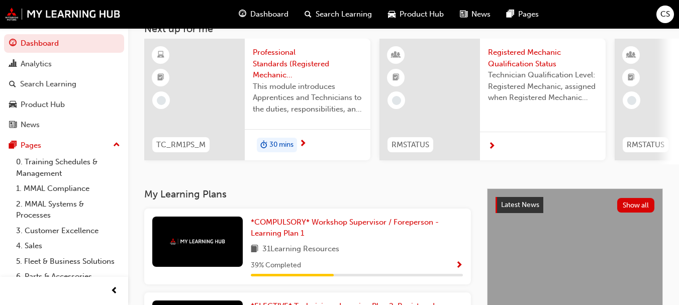
scroll to position [68, 0]
click at [311, 139] on div "30 mins" at bounding box center [308, 145] width 126 height 32
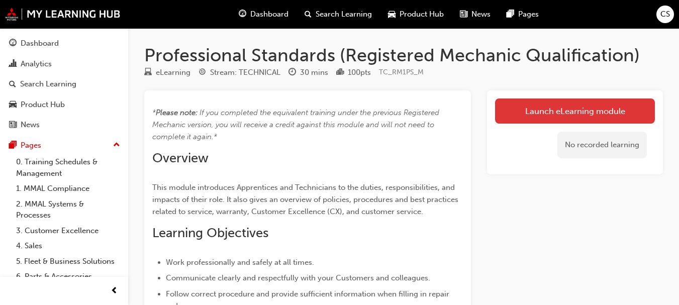
click at [556, 116] on link "Launch eLearning module" at bounding box center [575, 110] width 160 height 25
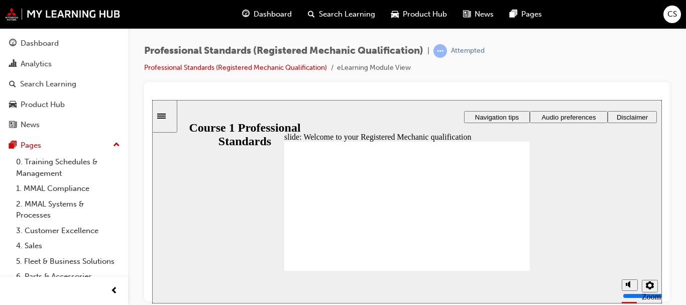
drag, startPoint x: 356, startPoint y: 224, endPoint x: 351, endPoint y: 226, distance: 5.4
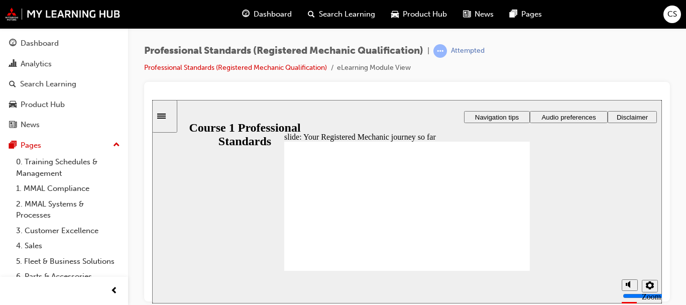
drag, startPoint x: 322, startPoint y: 233, endPoint x: 699, endPoint y: 192, distance: 379.5
click at [547, 99] on html "slide: Your Registered Mechanic journey so far Rectangle 1 Rectangle 3 Your Reg…" at bounding box center [407, 200] width 510 height 203
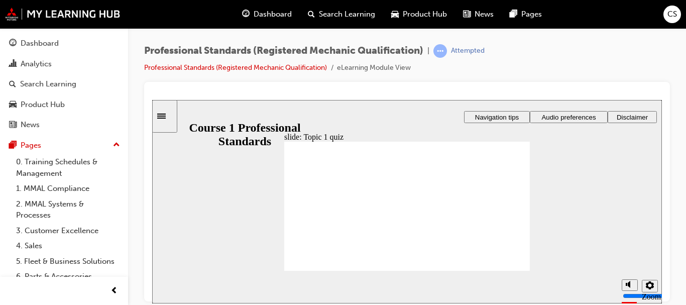
radio input "true"
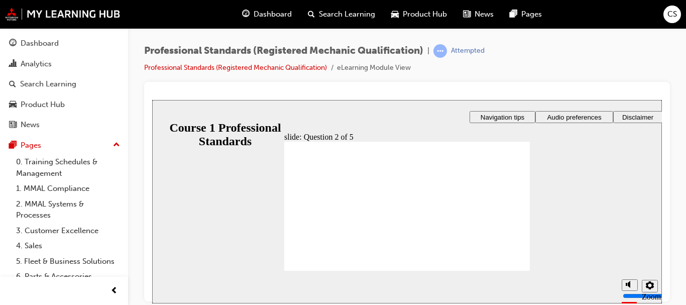
radio input "true"
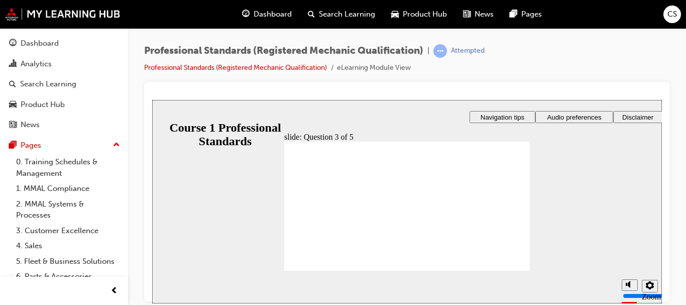
drag, startPoint x: 396, startPoint y: 241, endPoint x: 402, endPoint y: 224, distance: 17.8
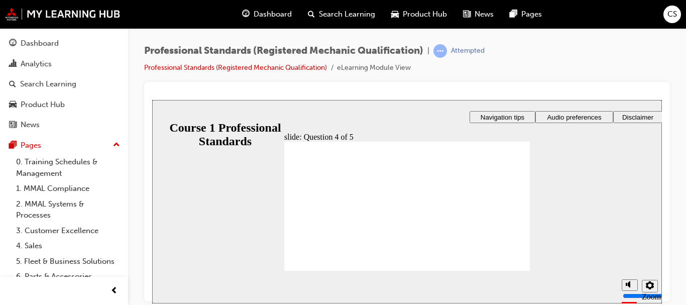
radio input "false"
radio input "true"
radio input "false"
radio input "true"
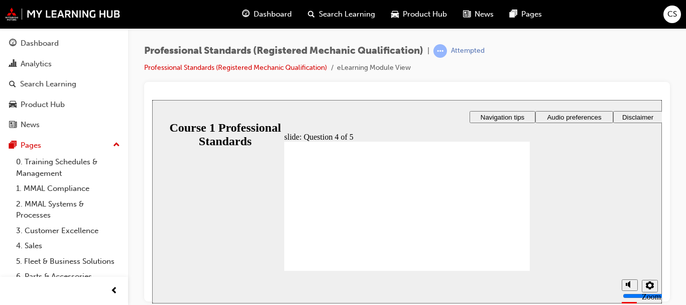
checkbox input "true"
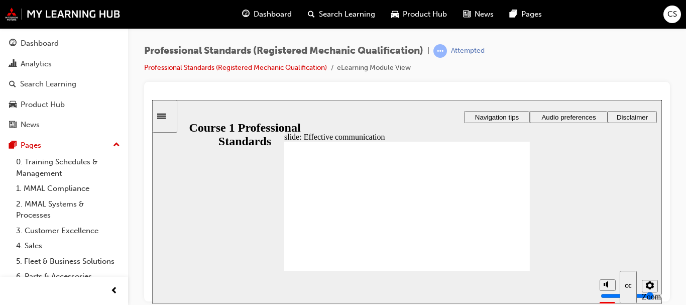
drag, startPoint x: 298, startPoint y: 219, endPoint x: 257, endPoint y: 225, distance: 41.1
click at [257, 225] on div "slide: Effective communication Rectangle 2 Rectangle Freeform 2 Oval 1 Oval 1 O…" at bounding box center [407, 200] width 510 height 203
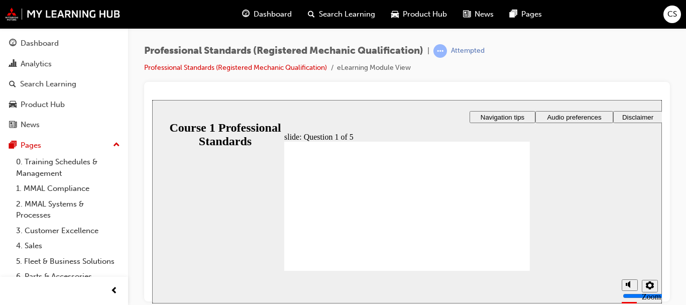
radio input "true"
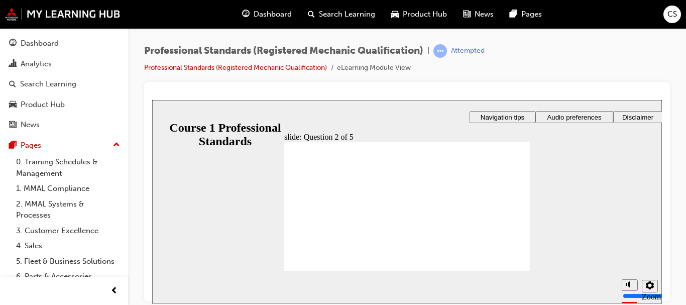
checkbox input "true"
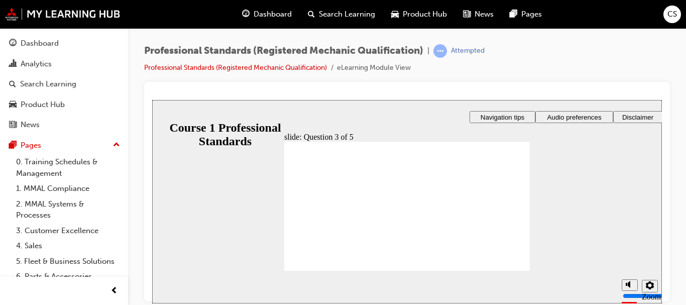
checkbox input "true"
radio input "true"
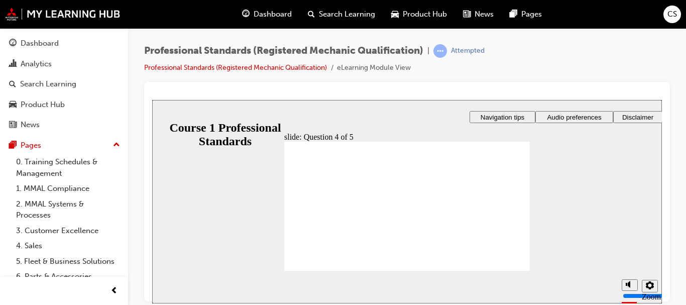
radio input "true"
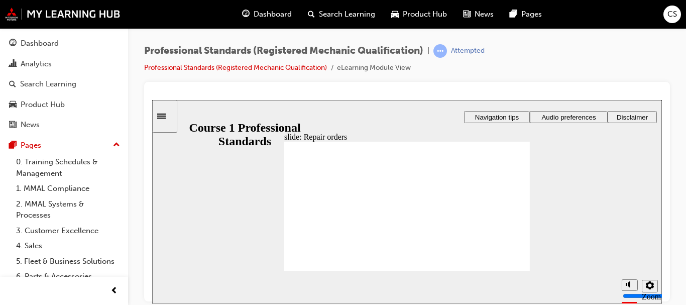
checkbox input "true"
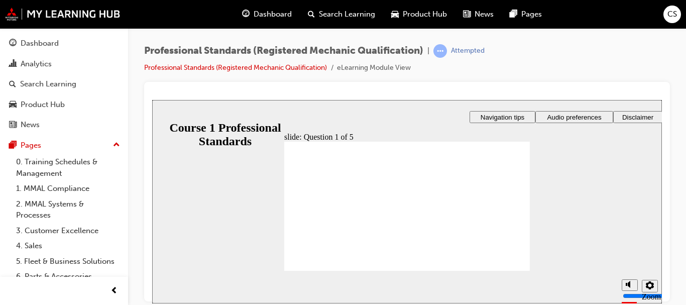
click at [501, 262] on span "Rectangle 1 That’s right! You selected the correct responses. Continue Rectangl…" at bounding box center [407, 210] width 246 height 138
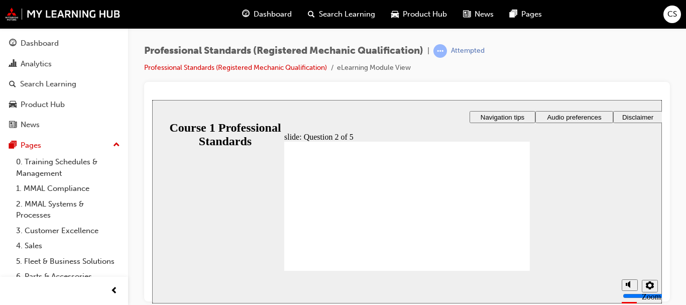
radio input "true"
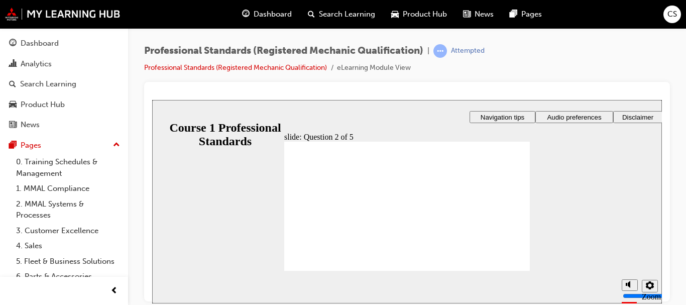
radio input "true"
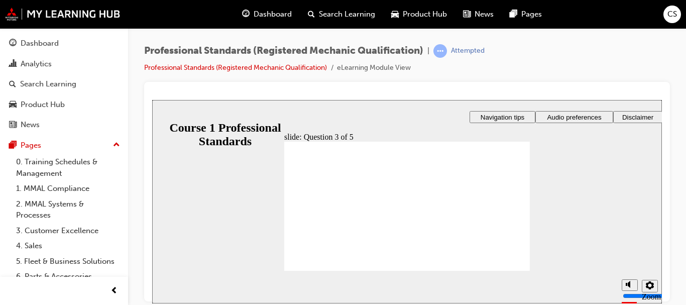
radio input "true"
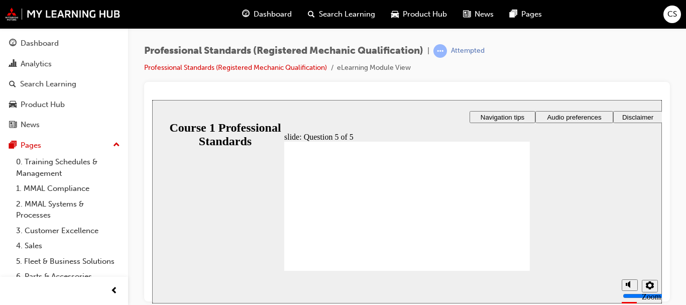
checkbox input "true"
drag, startPoint x: 322, startPoint y: 194, endPoint x: 323, endPoint y: 210, distance: 16.1
checkbox input "true"
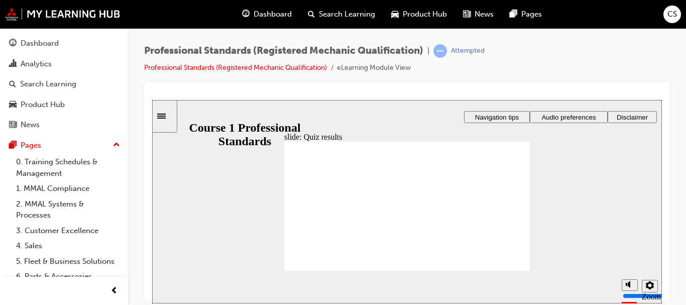
drag, startPoint x: 515, startPoint y: 150, endPoint x: 515, endPoint y: 162, distance: 11.6
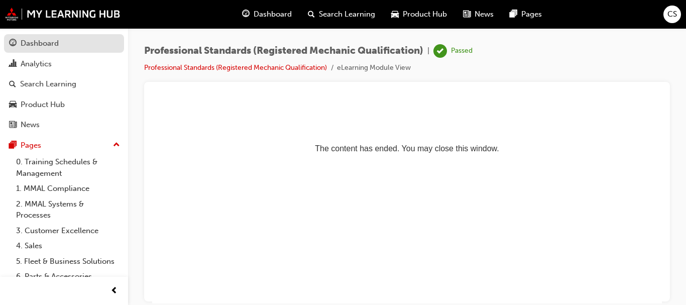
click at [55, 44] on div "Dashboard" at bounding box center [40, 44] width 38 height 12
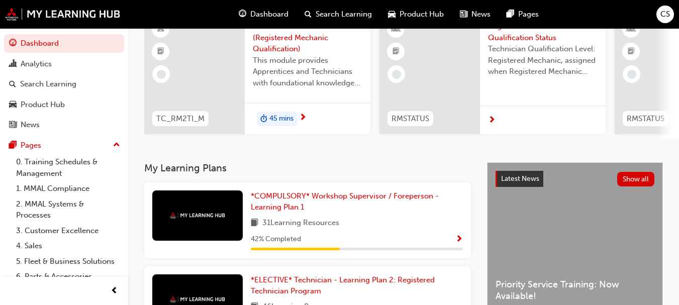
scroll to position [93, 0]
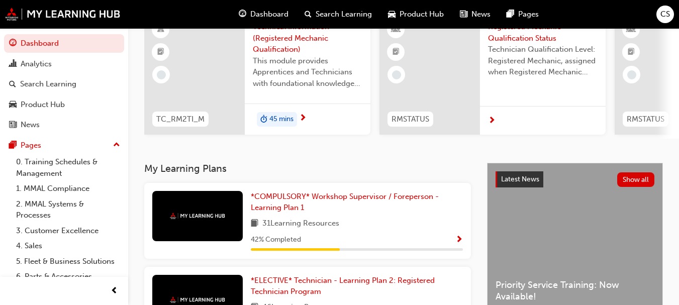
click at [304, 121] on span "next-icon" at bounding box center [303, 118] width 8 height 9
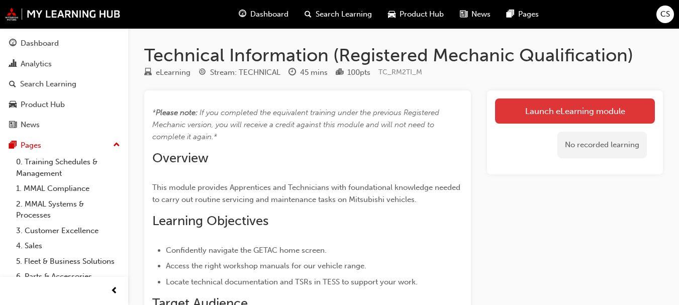
click at [496, 111] on link "Launch eLearning module" at bounding box center [575, 110] width 160 height 25
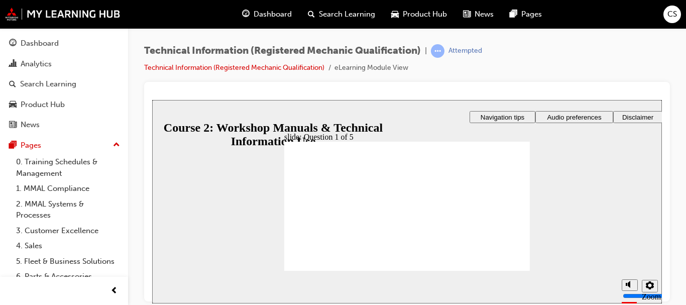
drag, startPoint x: 398, startPoint y: 243, endPoint x: 397, endPoint y: 186, distance: 56.8
drag, startPoint x: 375, startPoint y: 244, endPoint x: 397, endPoint y: 217, distance: 34.3
drag, startPoint x: 413, startPoint y: 243, endPoint x: 471, endPoint y: 218, distance: 63.0
drag, startPoint x: 444, startPoint y: 245, endPoint x: 478, endPoint y: 195, distance: 60.8
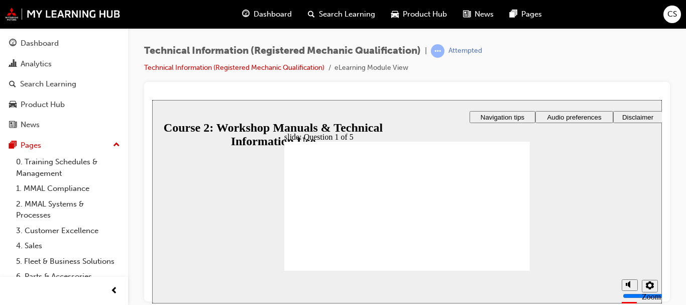
radio input "true"
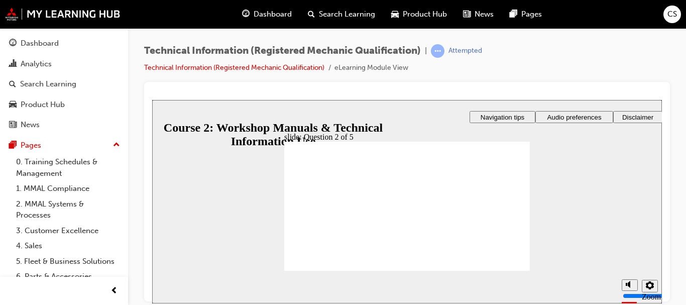
radio input "true"
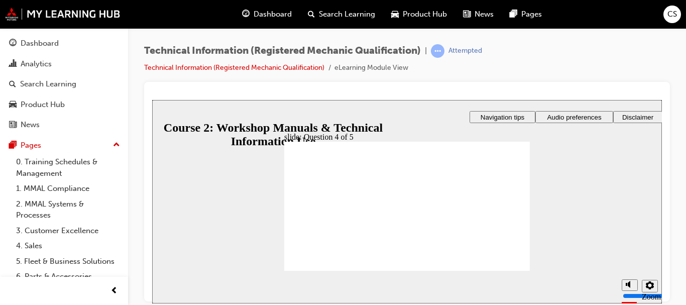
radio input "true"
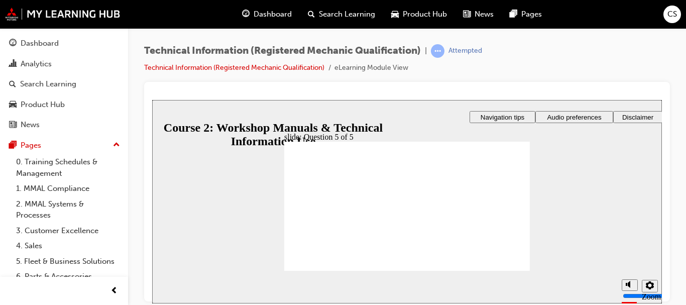
radio input "true"
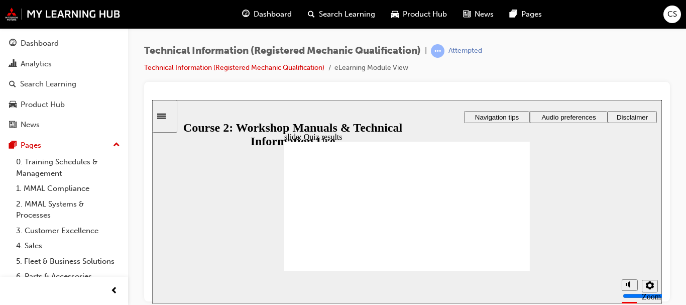
click at [146, 87] on div at bounding box center [407, 192] width 526 height 220
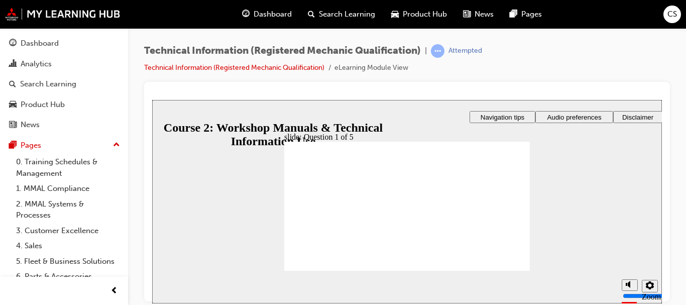
checkbox input "true"
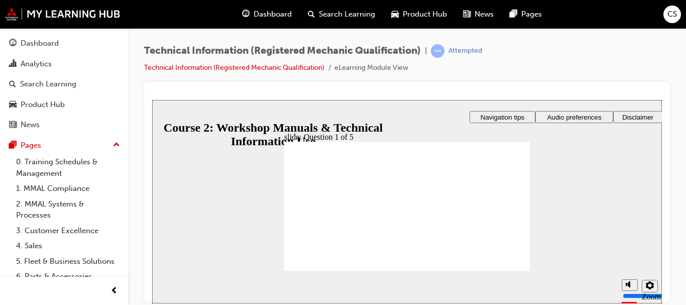
checkbox input "true"
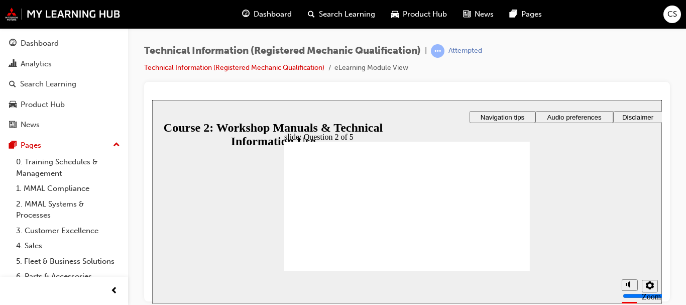
radio input "true"
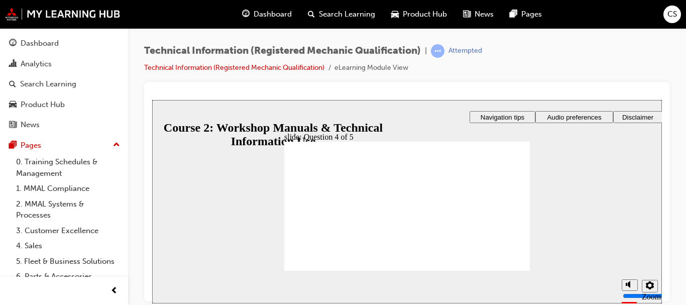
radio input "true"
